Goal: Information Seeking & Learning: Check status

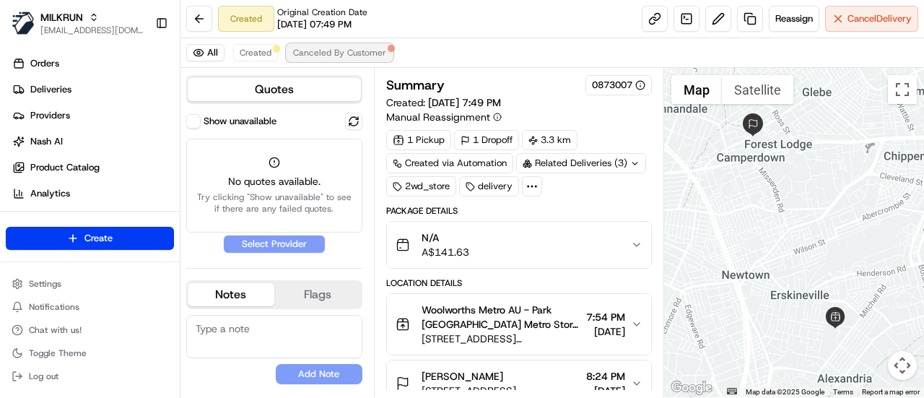
click at [347, 55] on span "Canceled By Customer" at bounding box center [339, 53] width 93 height 12
click at [252, 51] on span "Created" at bounding box center [256, 53] width 32 height 12
click at [589, 200] on div "Summary 0873007 Created: [DATE] 7:50 PM Manual Reassignment 1 Pickup 1 Dropoff …" at bounding box center [519, 283] width 266 height 417
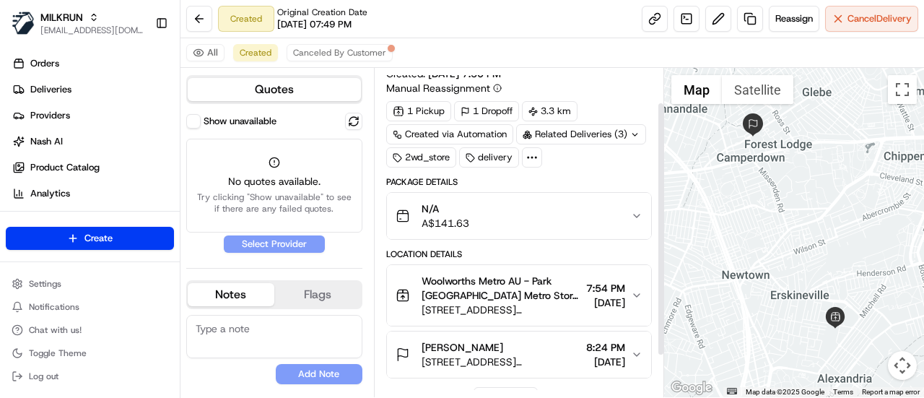
scroll to position [97, 0]
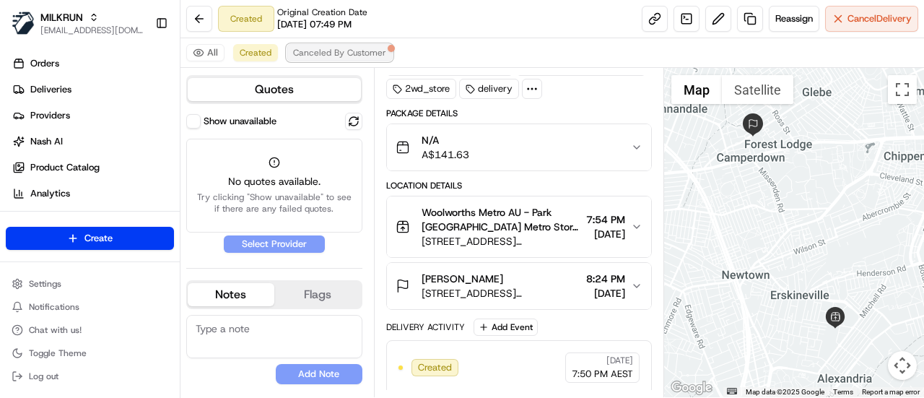
click at [360, 57] on span "Canceled By Customer" at bounding box center [339, 53] width 93 height 12
click at [502, 57] on div "All Created Canceled By Customer" at bounding box center [551, 53] width 743 height 30
click at [593, 318] on div "Delivery Activity Add Event" at bounding box center [519, 326] width 266 height 17
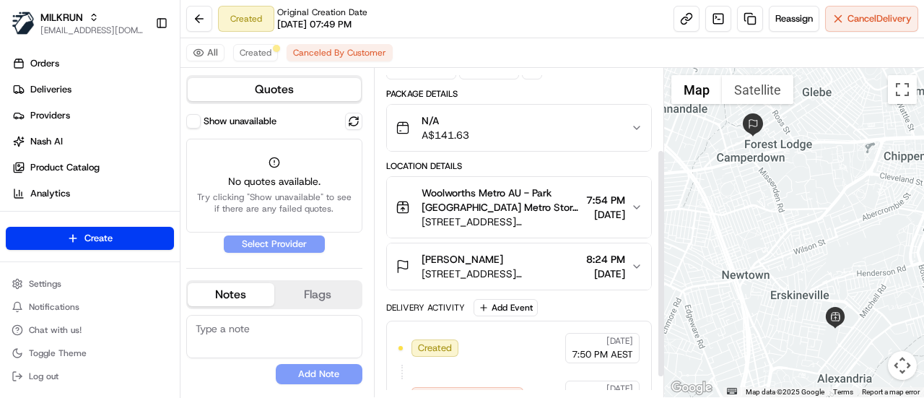
scroll to position [115, 0]
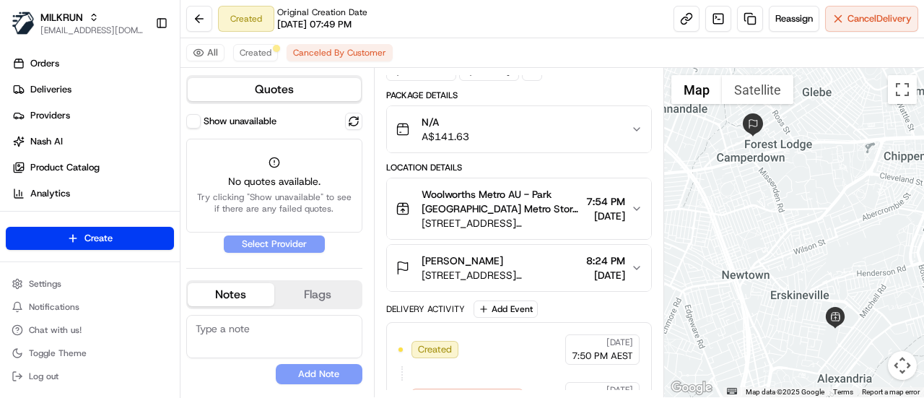
click at [198, 118] on button "Show unavailable" at bounding box center [193, 121] width 14 height 14
